Goal: Information Seeking & Learning: Find specific fact

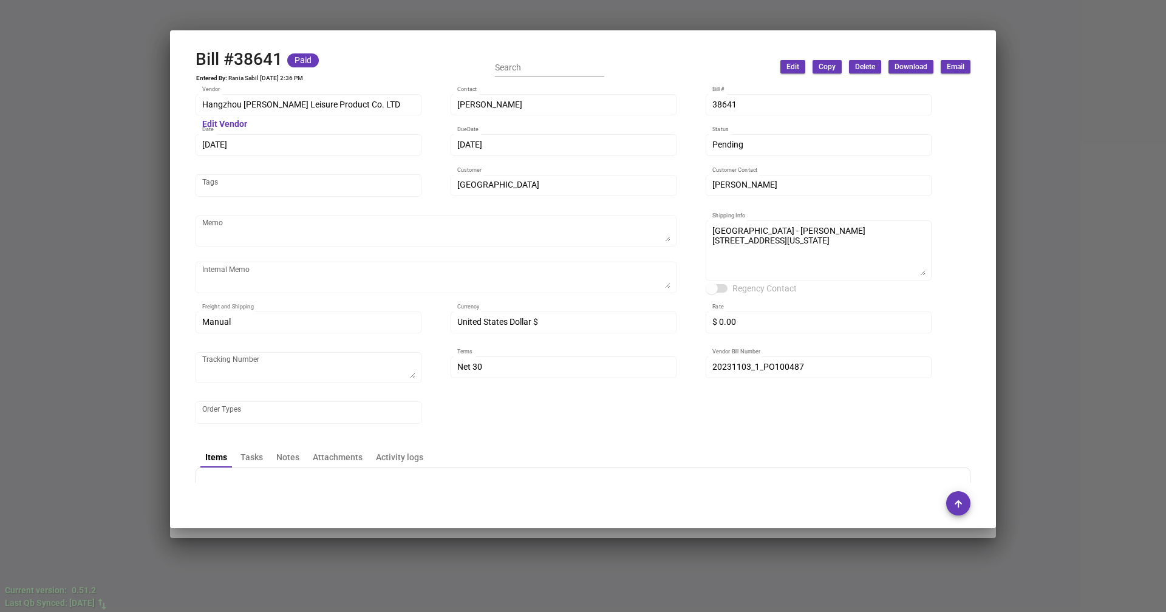
scroll to position [121, 0]
click at [390, 19] on div at bounding box center [583, 306] width 1166 height 612
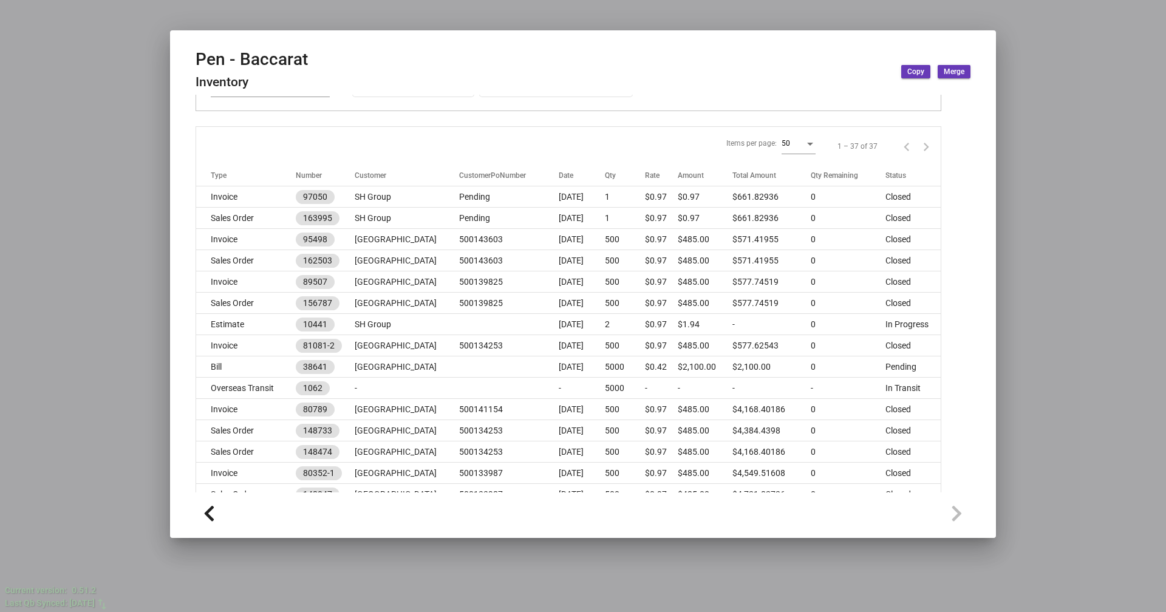
click at [390, 19] on div at bounding box center [583, 306] width 1166 height 612
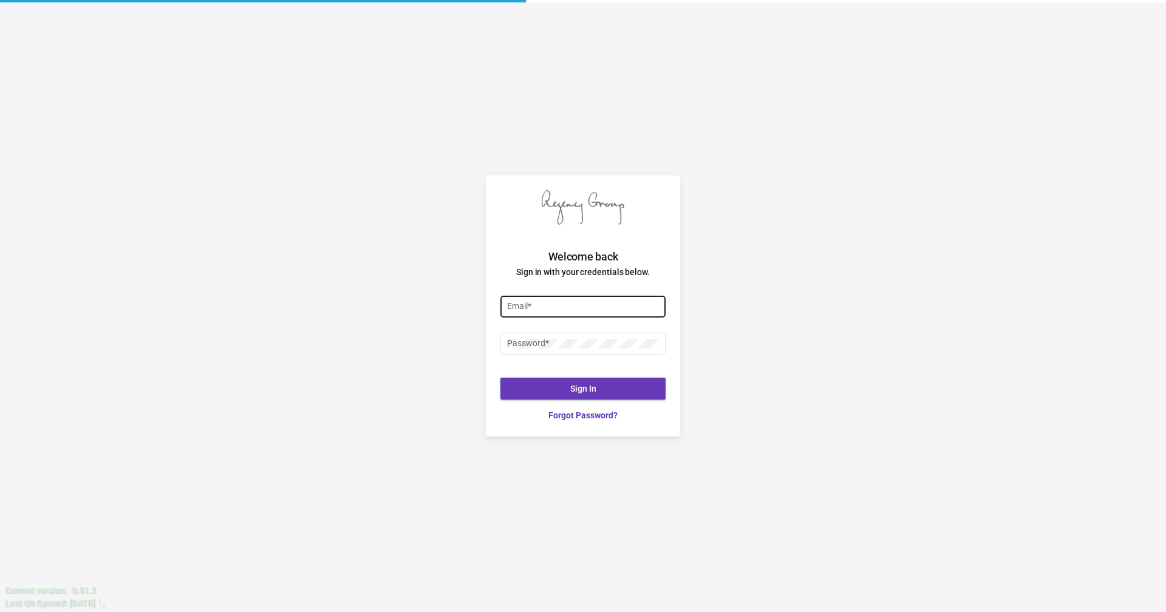
click at [537, 307] on input "Email *" at bounding box center [583, 307] width 152 height 10
type input "yossi@theregencygroup.net"
click at [540, 352] on div "Password *" at bounding box center [583, 343] width 152 height 24
click at [53, 103] on div "Welcome back Sign in with your credentials below. yossi@theregencygroup.net Ema…" at bounding box center [583, 306] width 1166 height 612
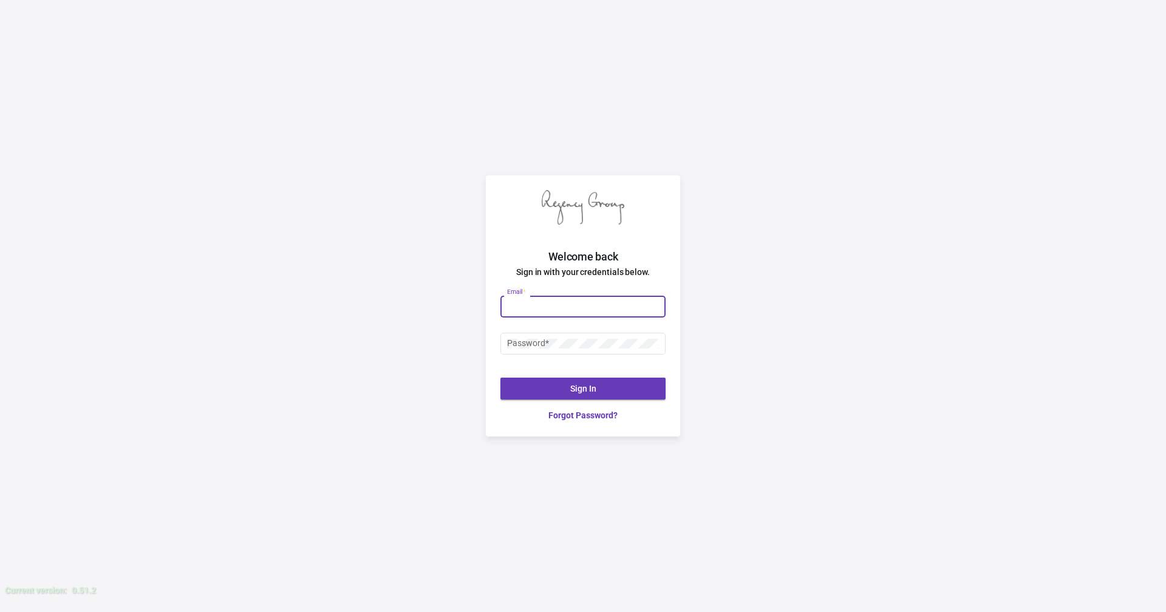
click at [536, 307] on input "Email *" at bounding box center [583, 307] width 152 height 10
type input "[EMAIL_ADDRESS][DOMAIN_NAME]"
click at [507, 339] on div at bounding box center [507, 339] width 0 height 0
click at [564, 389] on button "Sign In" at bounding box center [582, 389] width 165 height 22
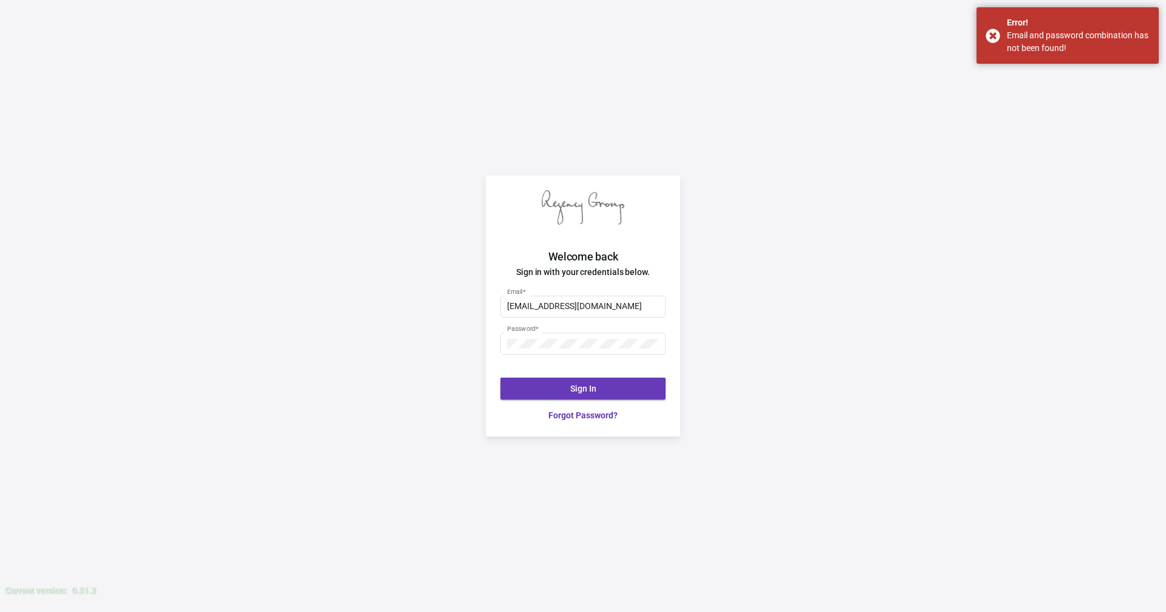
click at [372, 270] on div "Welcome back Sign in with your credentials below. yossi@theregencygroup.net Ema…" at bounding box center [583, 306] width 1166 height 612
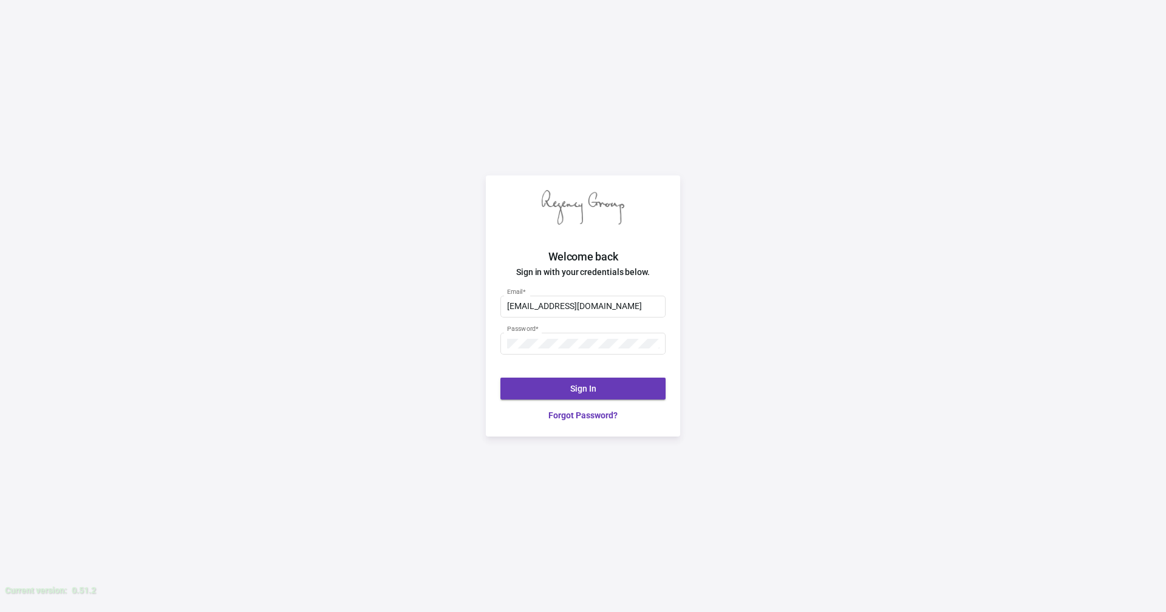
click at [531, 148] on div "Welcome back Sign in with your credentials below. yossi@theregencygroup.net Ema…" at bounding box center [583, 306] width 1166 height 612
click at [561, 352] on div "Password *" at bounding box center [583, 343] width 152 height 24
click at [507, 339] on div at bounding box center [507, 339] width 0 height 0
click at [480, 346] on div "Welcome back Sign in with your credentials below. yossi@theregencygroup.net Ema…" at bounding box center [583, 306] width 1166 height 612
click at [566, 415] on link "Forgot Password?" at bounding box center [582, 415] width 165 height 13
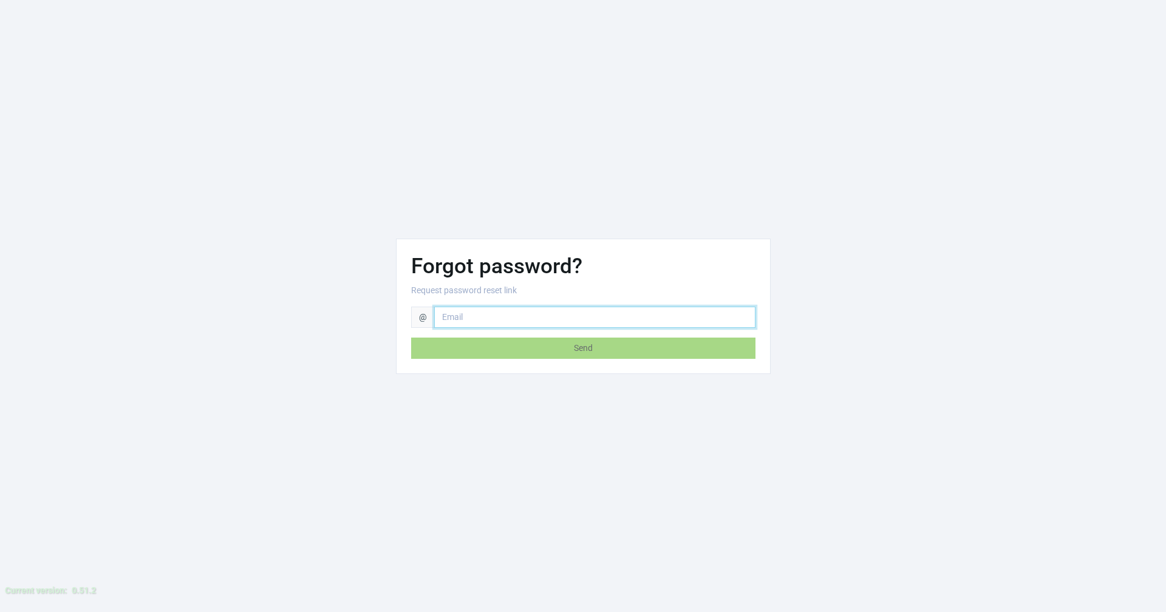
click at [474, 318] on input "email" at bounding box center [594, 317] width 321 height 21
click at [870, 313] on div "Forgot password? Request password reset link @ Send" at bounding box center [583, 306] width 844 height 135
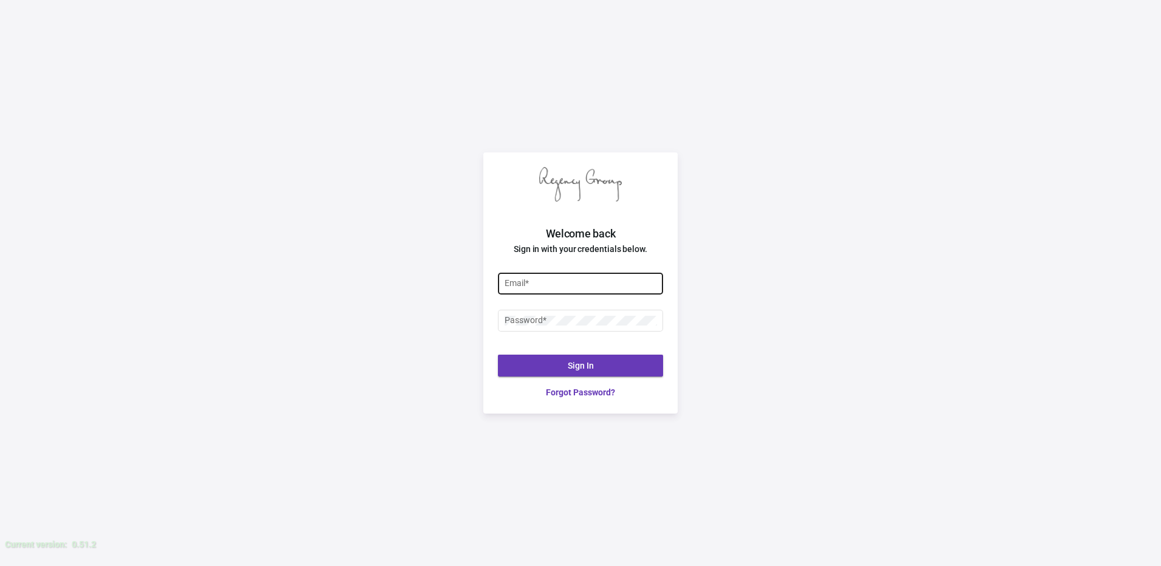
click at [538, 288] on div "Email *" at bounding box center [581, 283] width 152 height 24
click at [541, 282] on input "Email *" at bounding box center [581, 284] width 152 height 10
type input "[EMAIL_ADDRESS][DOMAIN_NAME]"
click at [575, 394] on link "Forgot Password?" at bounding box center [580, 392] width 165 height 13
click at [543, 281] on input "Email *" at bounding box center [581, 284] width 152 height 10
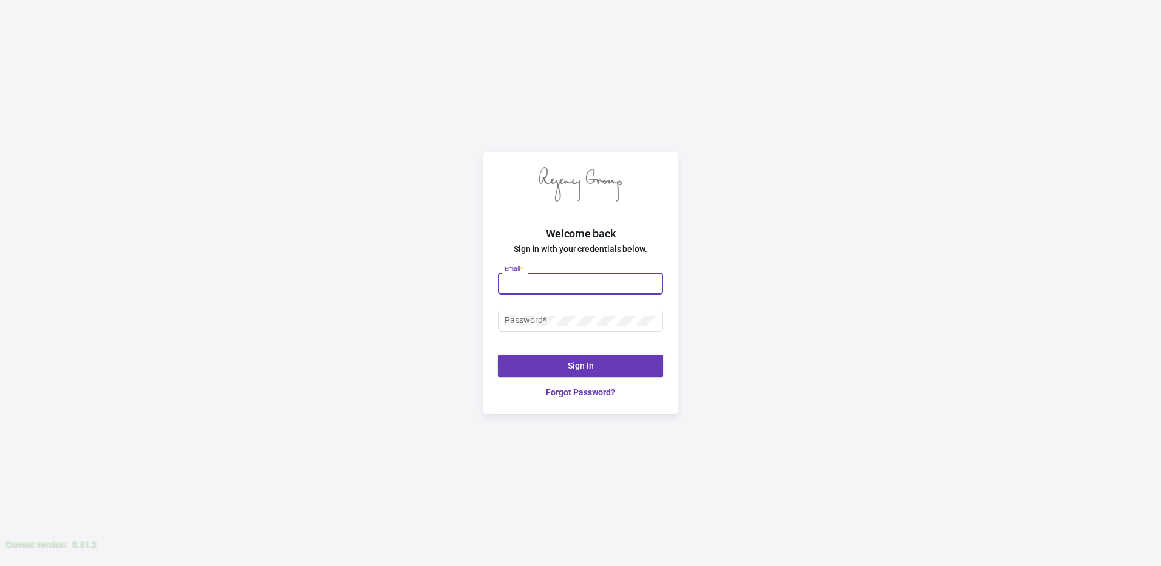
type input "[EMAIL_ADDRESS][DOMAIN_NAME]"
click at [543, 367] on button "Sign In" at bounding box center [580, 366] width 165 height 22
click at [588, 367] on span "Sign In" at bounding box center [581, 366] width 26 height 10
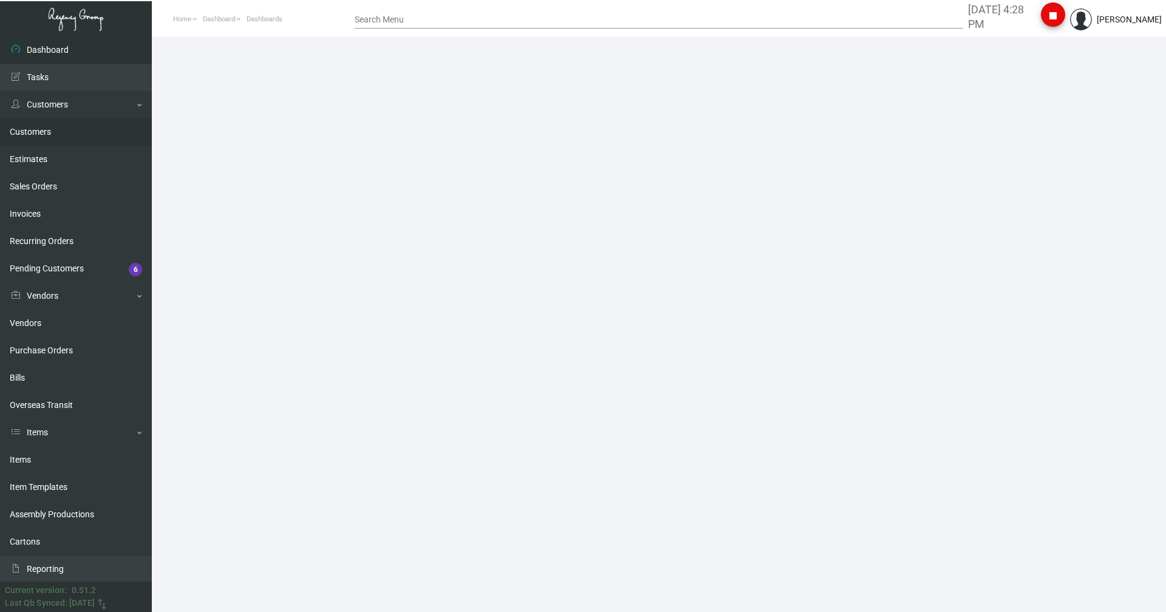
click at [27, 136] on link "Customers" at bounding box center [76, 131] width 152 height 27
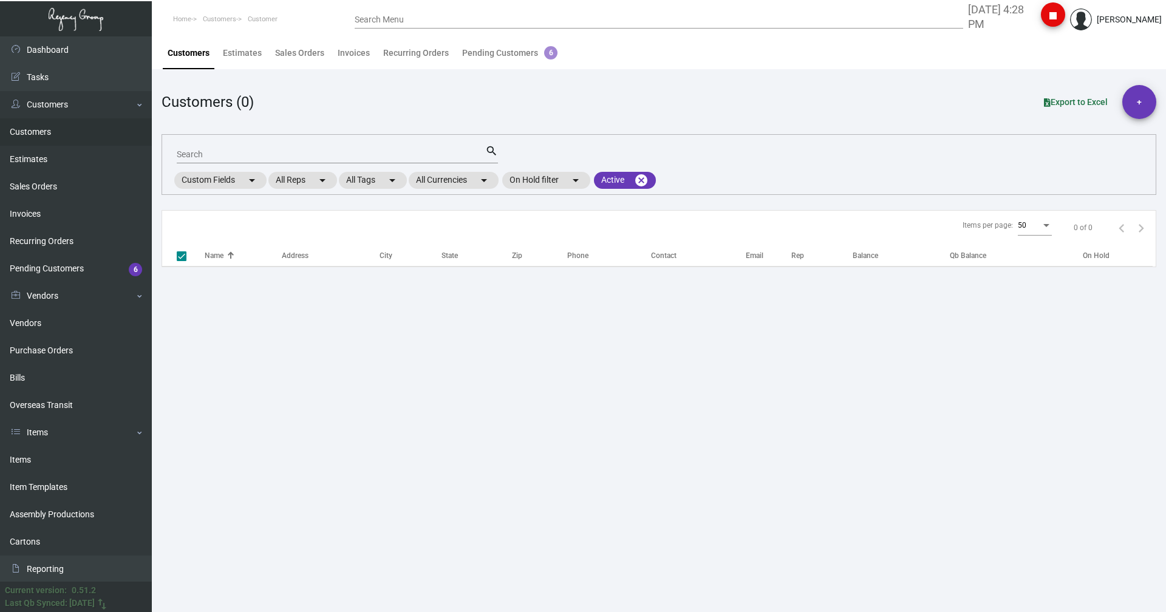
checkbox input "false"
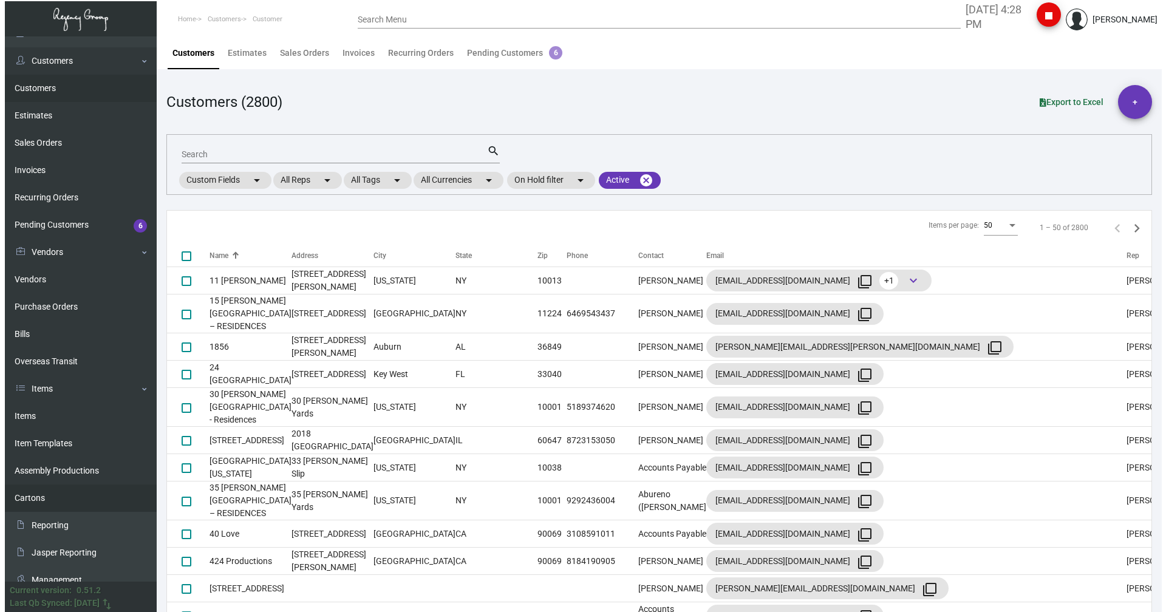
scroll to position [22, 0]
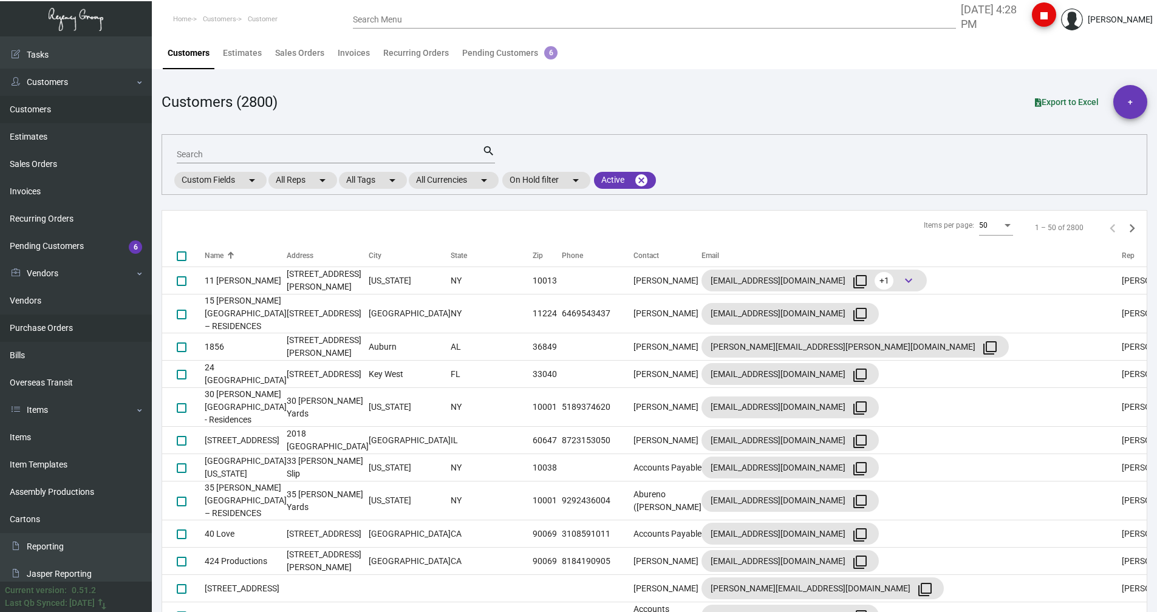
click at [50, 329] on link "Purchase Orders" at bounding box center [76, 328] width 152 height 27
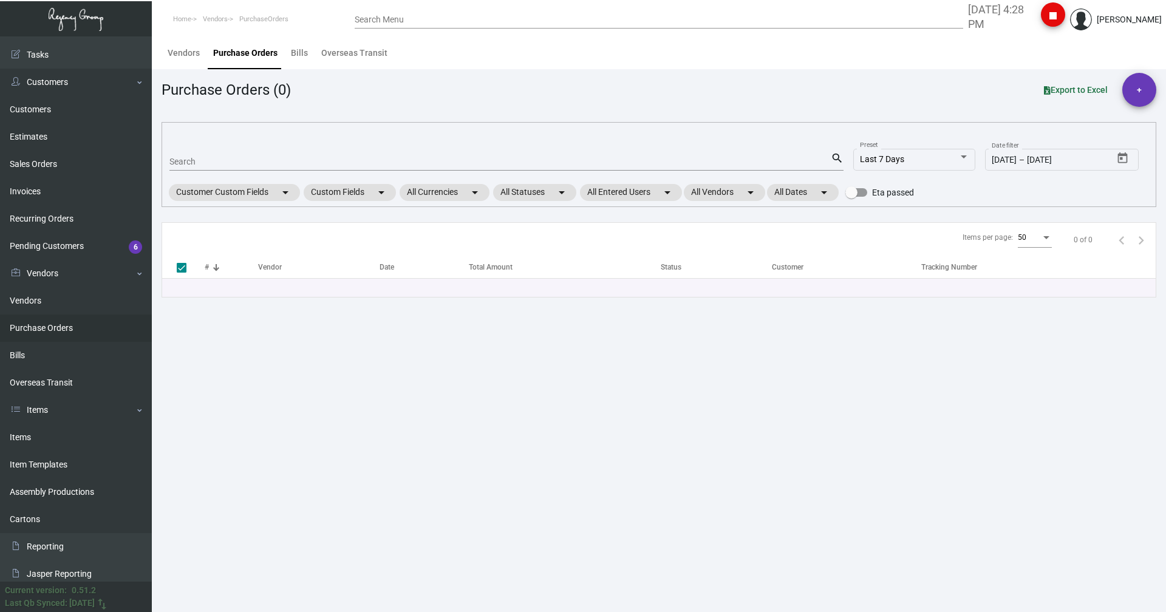
click at [199, 157] on input "Search" at bounding box center [499, 162] width 661 height 10
paste input "94967"
type input "94967"
checkbox input "false"
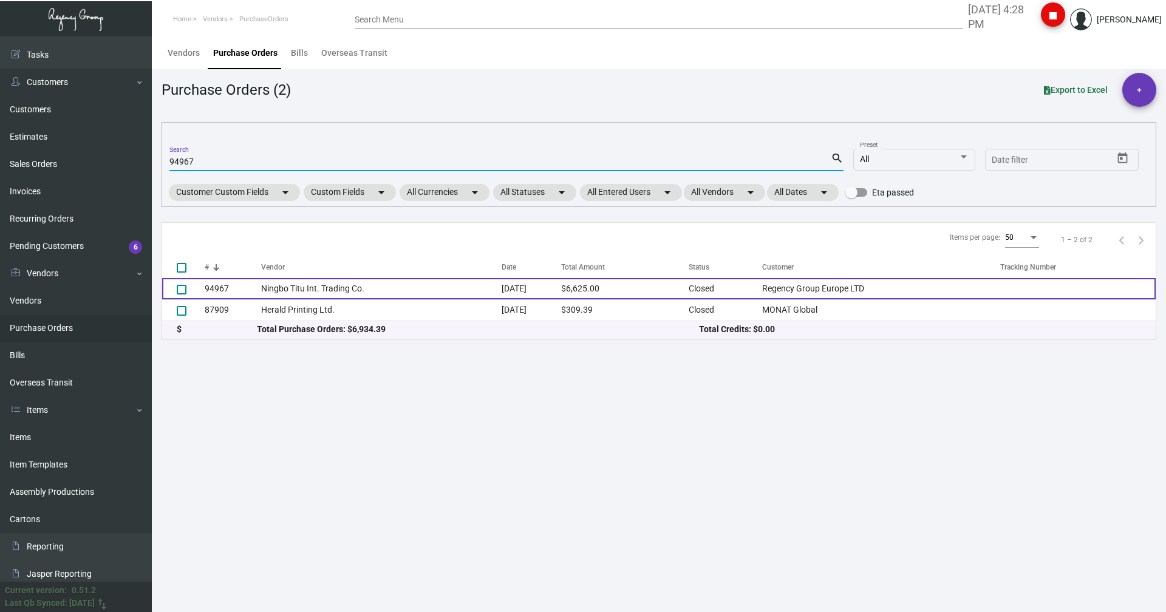
click at [273, 290] on td "Ningbo Titu Int. Trading Co." at bounding box center [381, 288] width 240 height 21
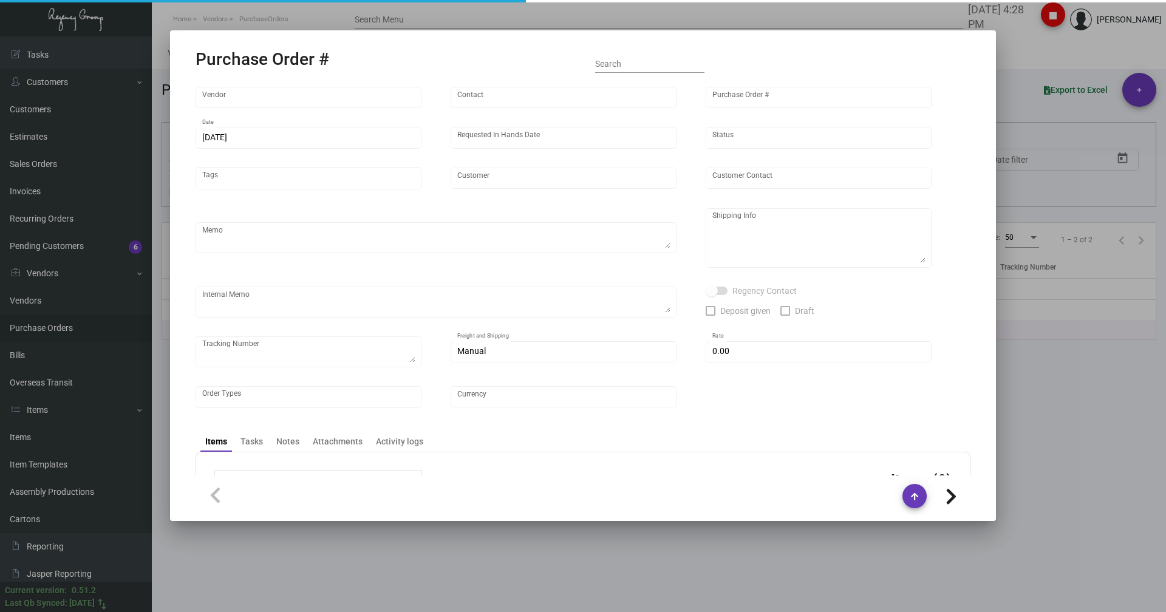
type input "Ningbo Titu Int. Trading Co."
type input "Skipper -"
type input "94967"
type input "[DATE]"
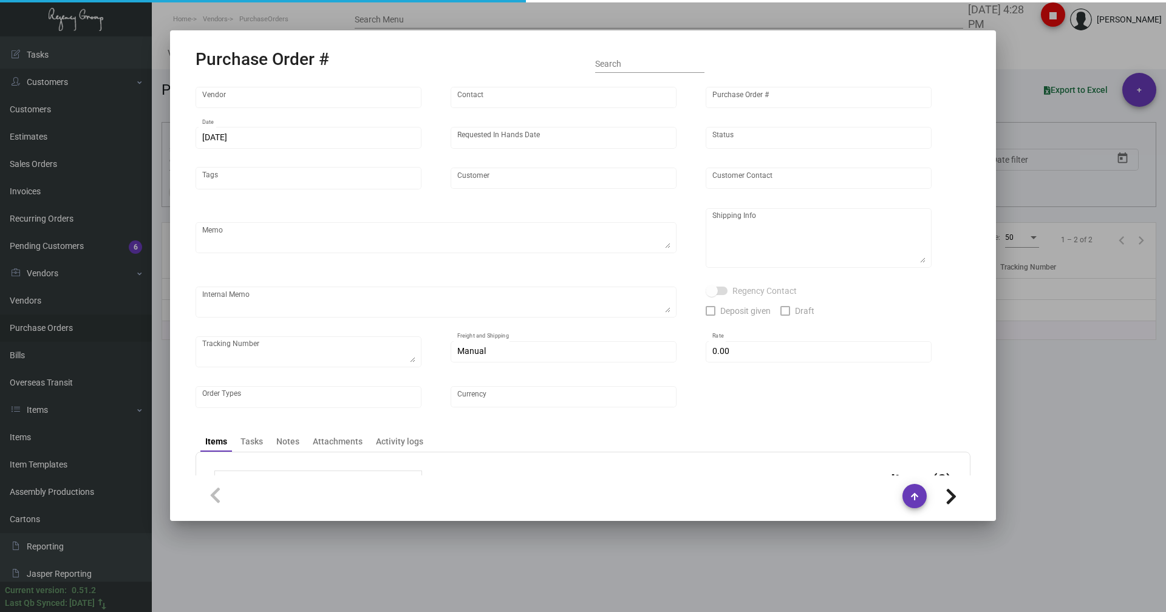
type input "Regency Group Europe LTD"
type input "[PERSON_NAME]"
type textarea "All by BOAT"
type textarea "Regency Group Europe LTD - [PERSON_NAME] [STREET_ADDRESS]"
type input "$ 0.00"
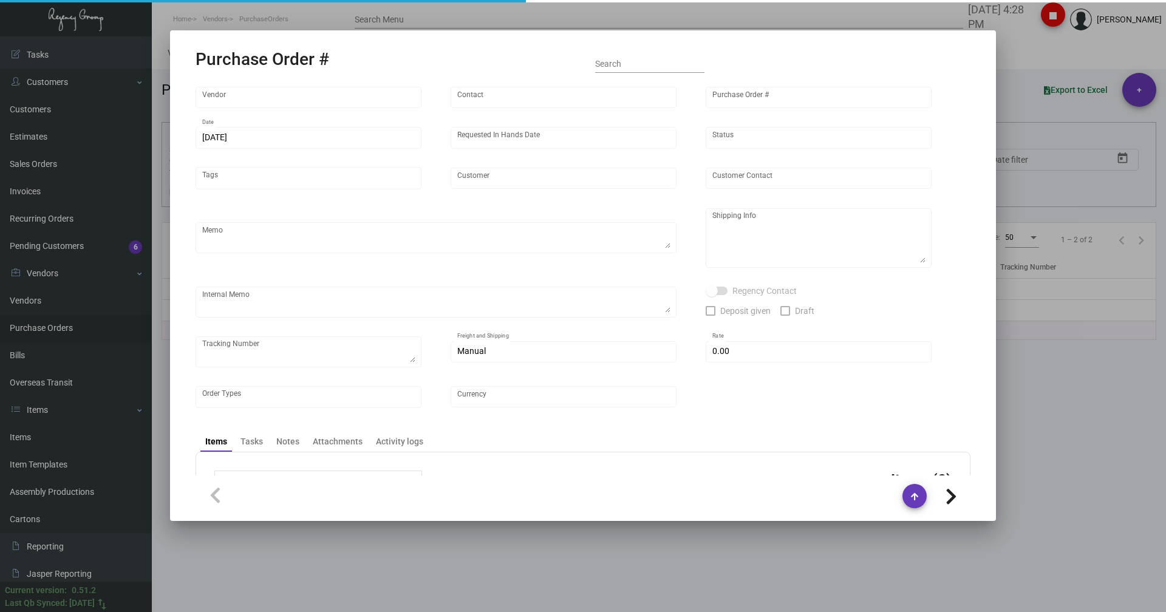
type input "United States Dollar $"
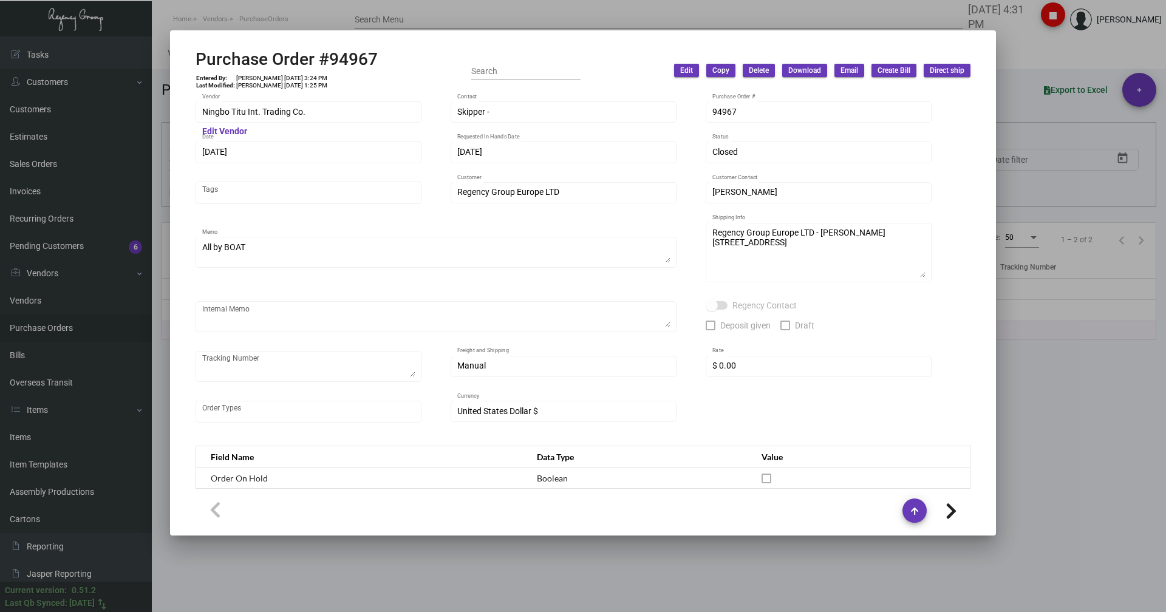
click at [1083, 63] on div at bounding box center [583, 306] width 1166 height 612
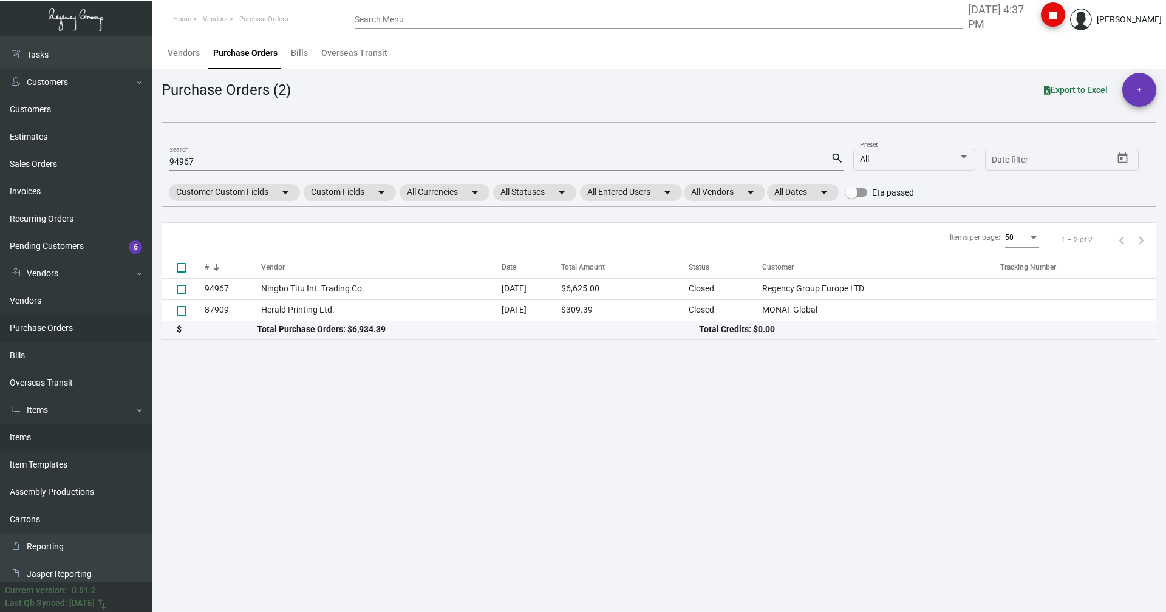
click at [15, 436] on link "Items" at bounding box center [76, 437] width 152 height 27
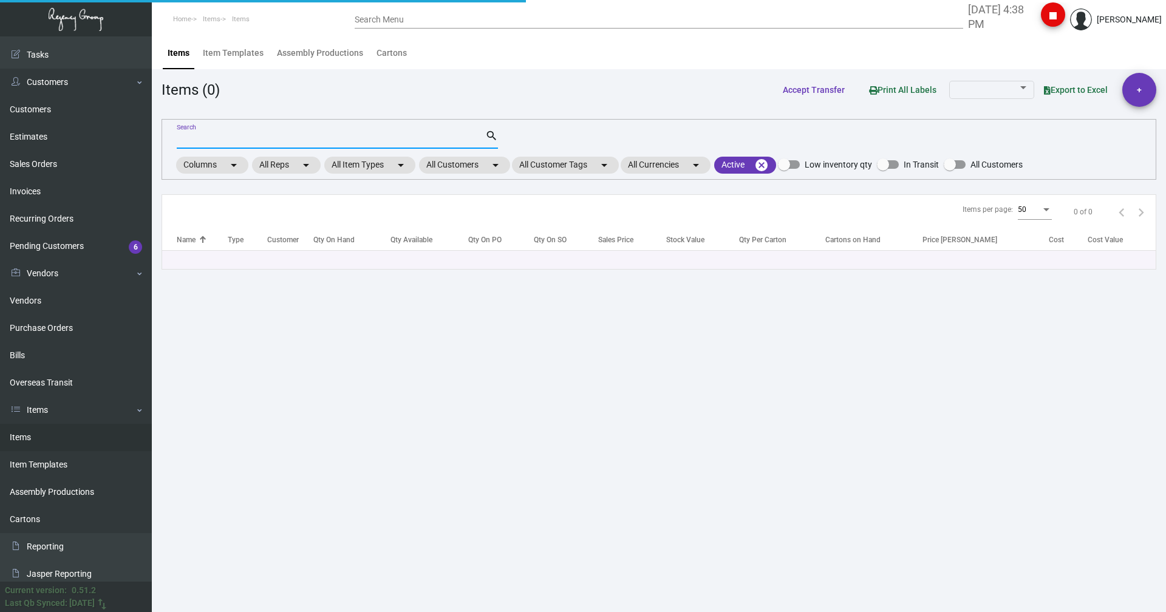
click at [205, 135] on input "Search" at bounding box center [331, 140] width 308 height 10
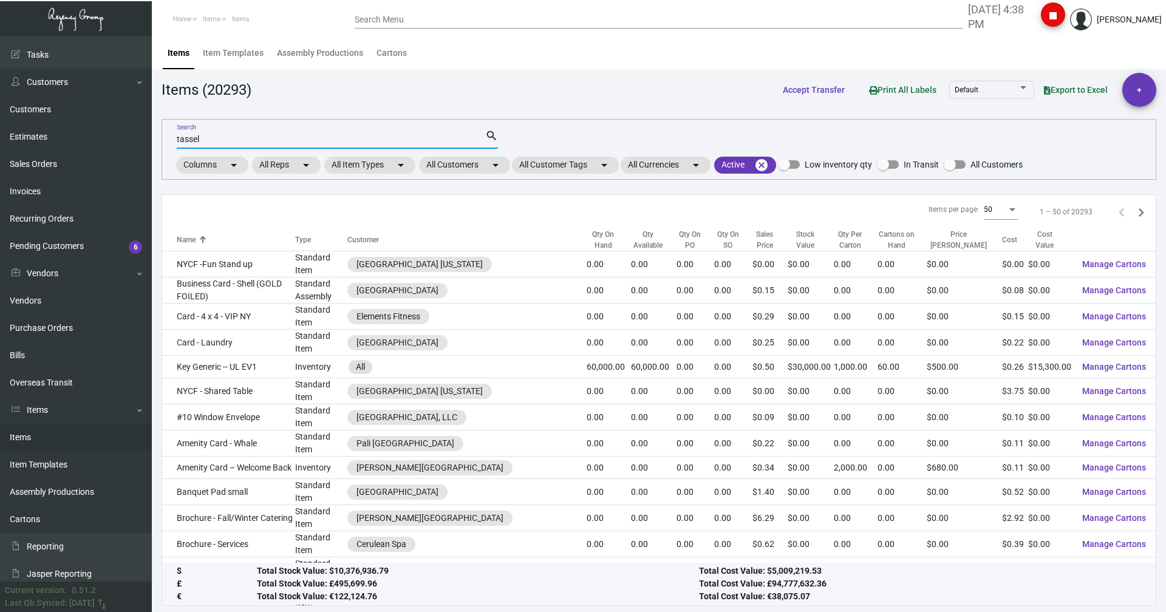
type input "tassel"
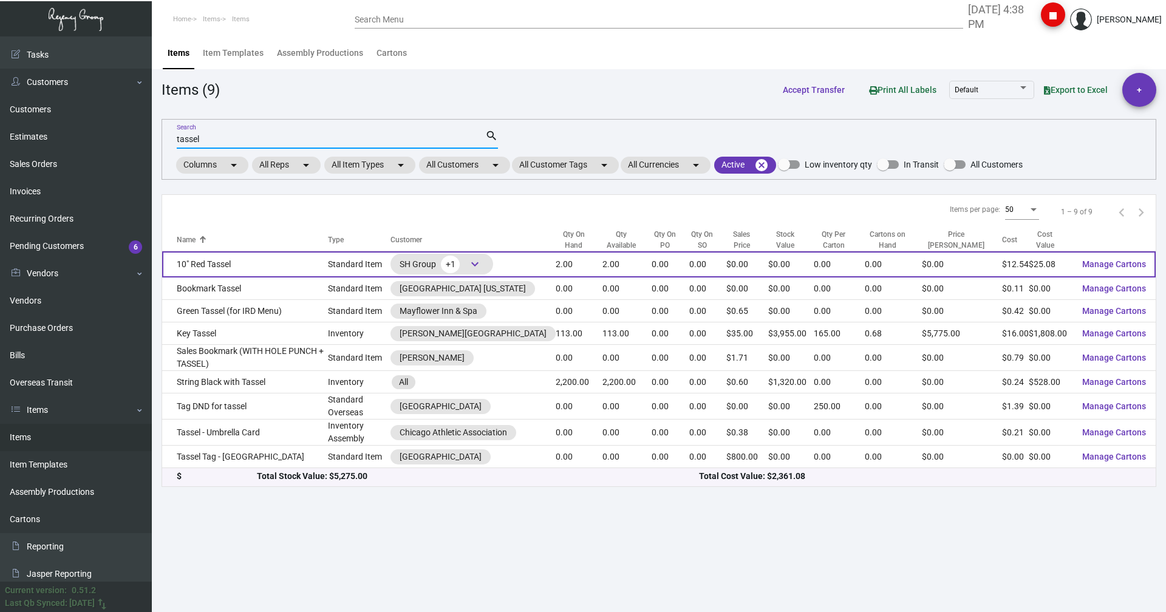
click at [213, 268] on td "10" Red Tassel" at bounding box center [245, 264] width 166 height 26
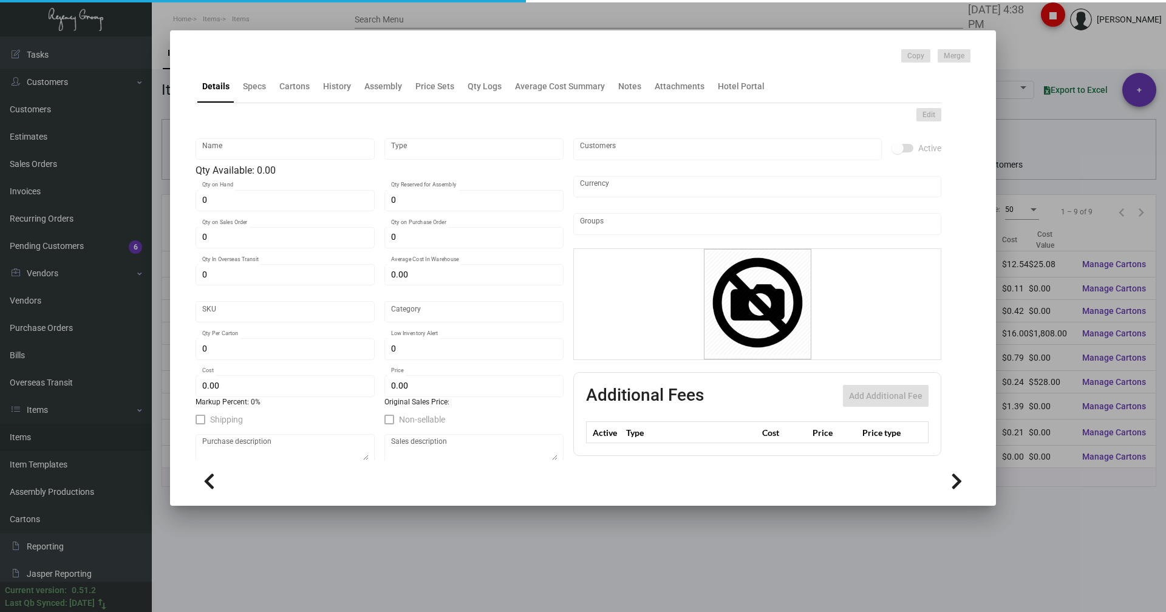
type input "10" Red Tassel"
type input "Standard Item"
type input "2"
type input "$ 0.00"
type input "Standard"
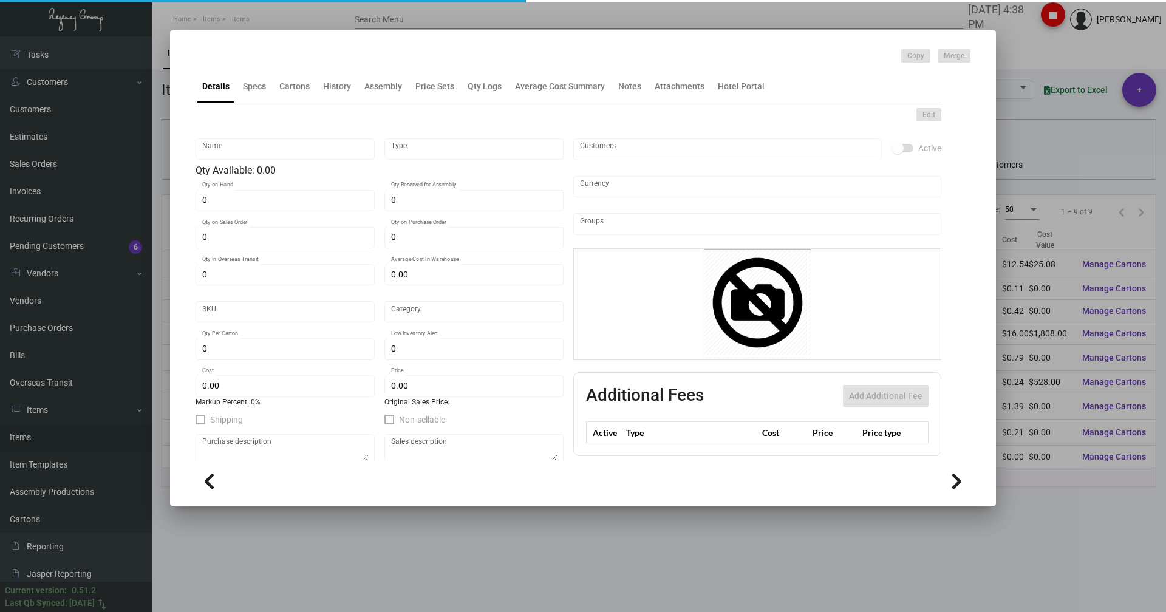
type input "$ 12.54"
type input "$ 0.00"
checkbox input "true"
type input "United States Dollar $"
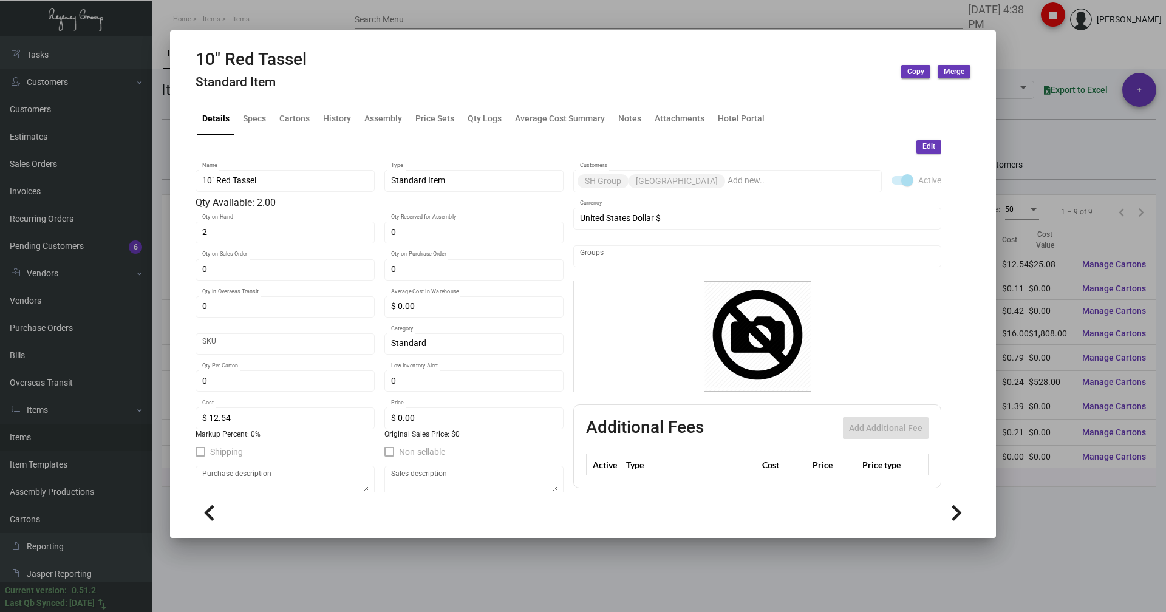
drag, startPoint x: 331, startPoint y: 95, endPoint x: 339, endPoint y: 117, distance: 23.2
click at [332, 101] on mat-tab-group "Details Specs Cartons History Assembly Price Sets Qty Logs Average Cost Summary…" at bounding box center [568, 294] width 775 height 398
click at [339, 117] on div "History" at bounding box center [337, 118] width 28 height 13
